Goal: Task Accomplishment & Management: Manage account settings

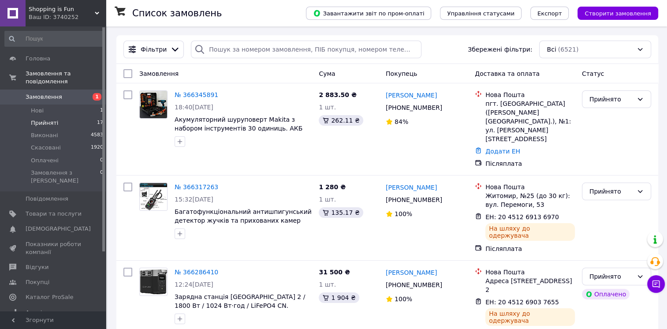
click at [63, 117] on li "Прийняті 17" at bounding box center [54, 123] width 108 height 12
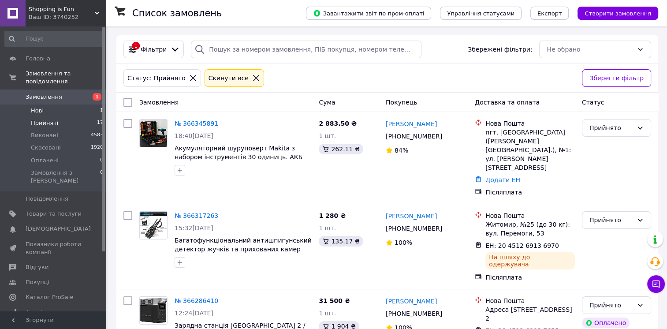
click at [58, 105] on li "Нові 1" at bounding box center [54, 110] width 108 height 12
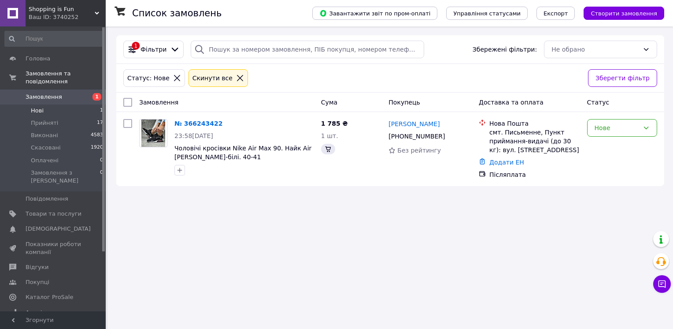
click at [95, 12] on icon at bounding box center [97, 13] width 4 height 4
click at [80, 14] on div "Ваш ID: 3740252" at bounding box center [67, 17] width 77 height 8
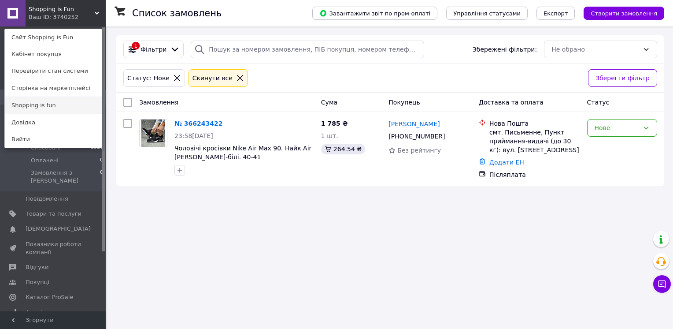
click at [66, 110] on link "Shopping is fun" at bounding box center [53, 105] width 97 height 17
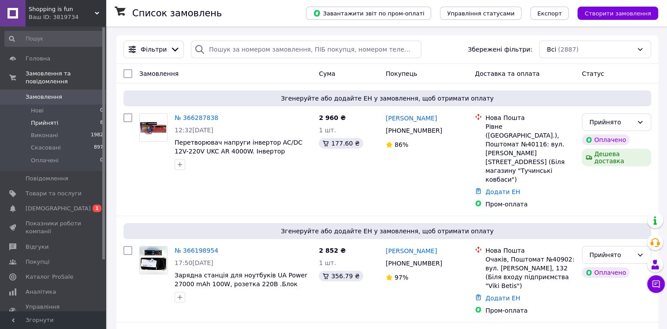
click at [89, 120] on li "Прийняті 8" at bounding box center [54, 123] width 108 height 12
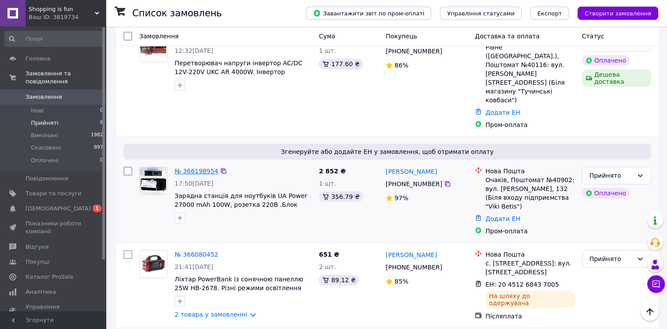
scroll to position [107, 0]
click at [78, 216] on link "Показники роботи компанії" at bounding box center [54, 227] width 108 height 23
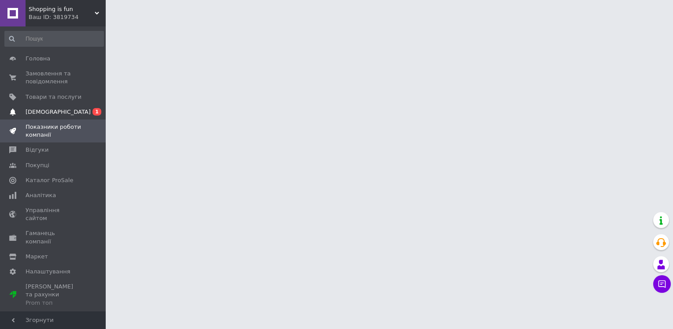
click at [78, 110] on span "[DEMOGRAPHIC_DATA]" at bounding box center [54, 112] width 56 height 8
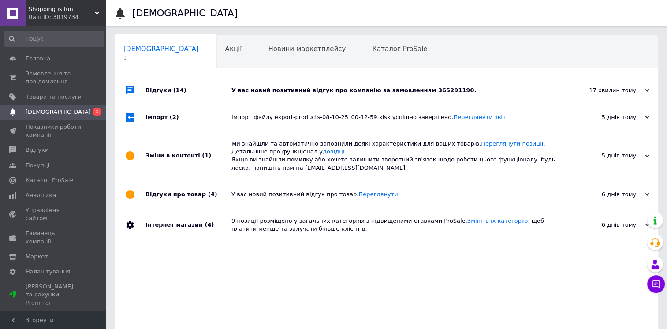
click at [306, 97] on div "У вас новий позитивний відгук про компанію за замовленням 365291190." at bounding box center [396, 90] width 330 height 26
drag, startPoint x: 306, startPoint y: 97, endPoint x: 256, endPoint y: 46, distance: 71.0
click at [268, 46] on span "Новини маркетплейсу" at bounding box center [307, 49] width 78 height 8
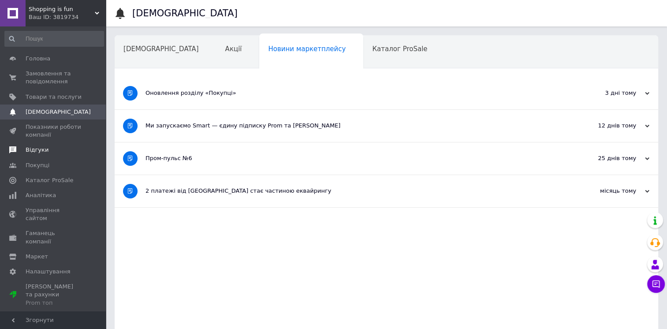
click at [46, 148] on span "Відгуки" at bounding box center [54, 150] width 56 height 8
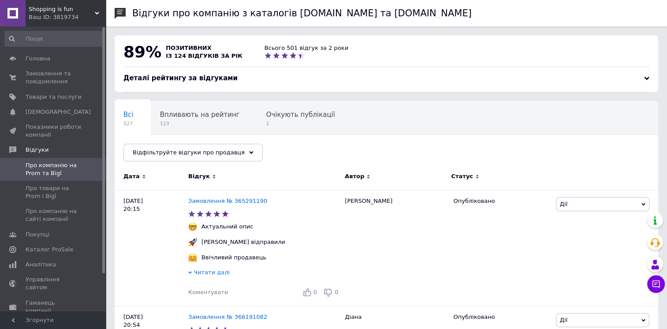
click at [67, 15] on div "Ваш ID: 3819734" at bounding box center [67, 17] width 77 height 8
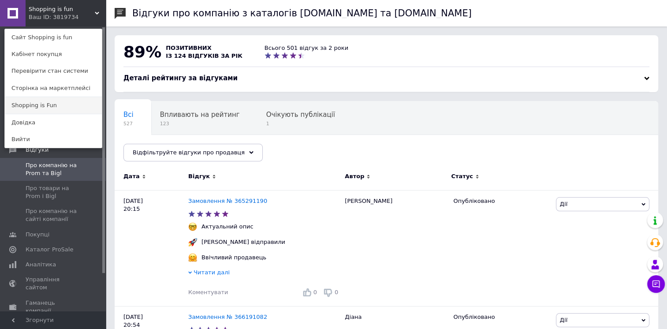
click at [44, 105] on link "Shopping is Fun" at bounding box center [53, 105] width 97 height 17
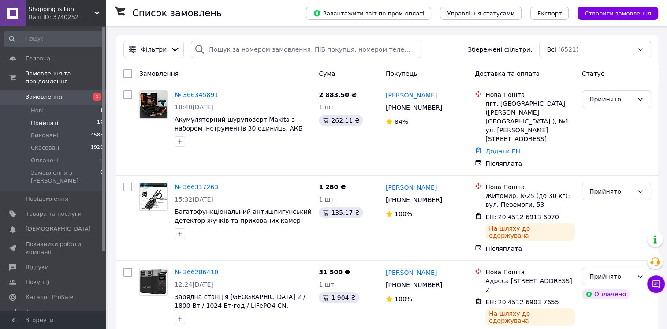
click at [50, 119] on span "Прийняті" at bounding box center [44, 123] width 27 height 8
